Goal: Information Seeking & Learning: Understand process/instructions

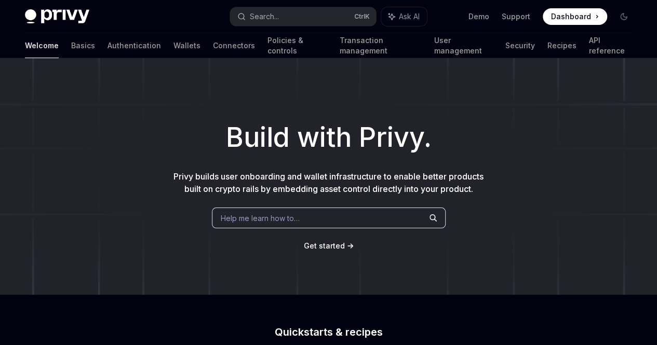
click at [328, 247] on span "Get started" at bounding box center [324, 245] width 41 height 9
type textarea "*"
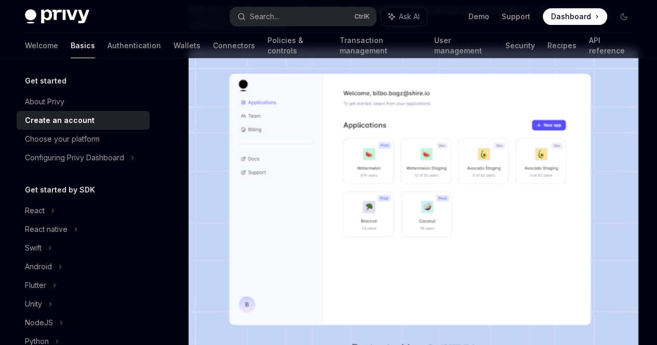
scroll to position [185, 0]
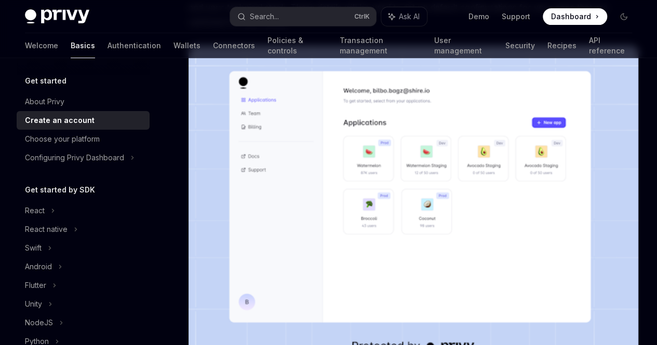
click at [51, 83] on h5 "Get started" at bounding box center [46, 81] width 42 height 12
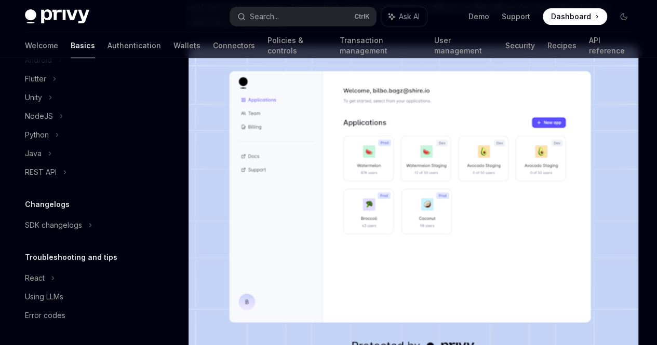
scroll to position [259, 0]
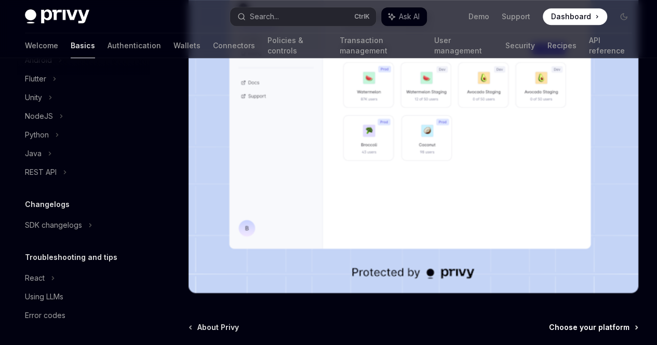
click at [549, 322] on span "Choose your platform" at bounding box center [589, 327] width 80 height 10
type textarea "*"
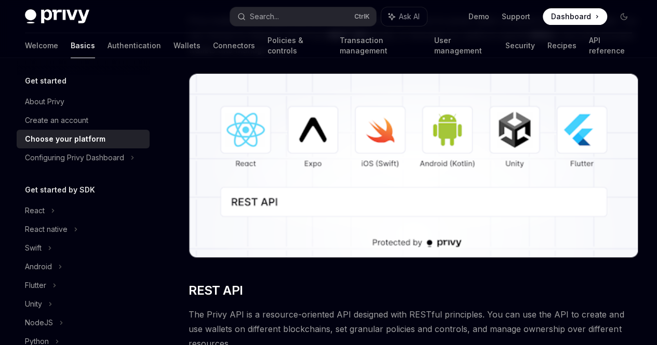
click at [367, 282] on h2 "​ REST API" at bounding box center [413, 290] width 450 height 17
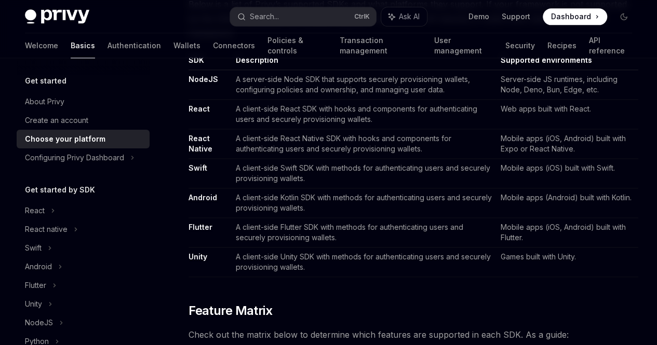
scroll to position [688, 0]
